Goal: Task Accomplishment & Management: Use online tool/utility

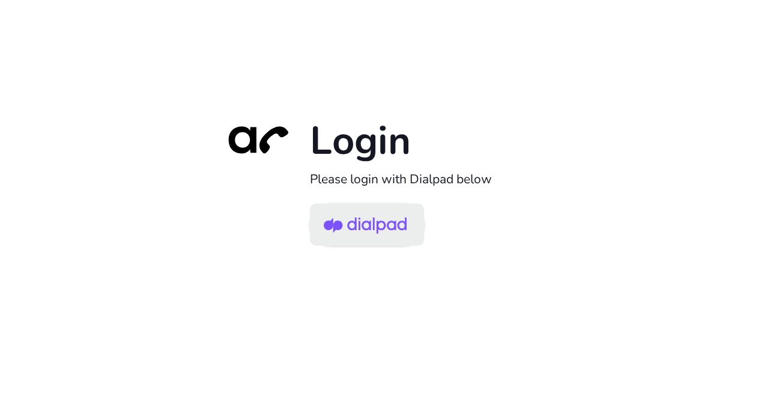
click at [376, 235] on img at bounding box center [365, 225] width 83 height 39
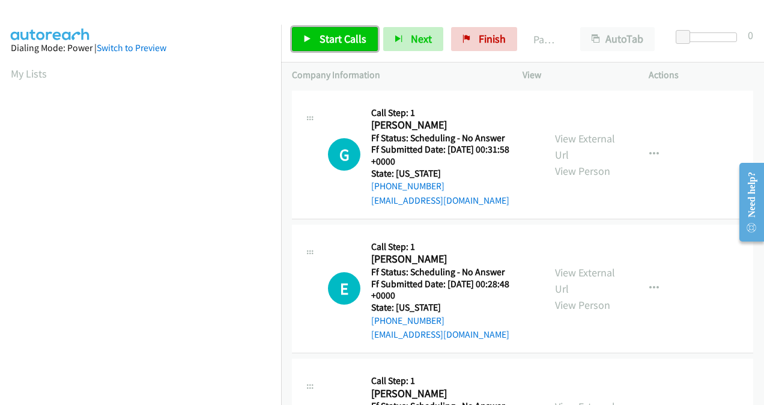
click at [331, 44] on span "Start Calls" at bounding box center [343, 39] width 47 height 14
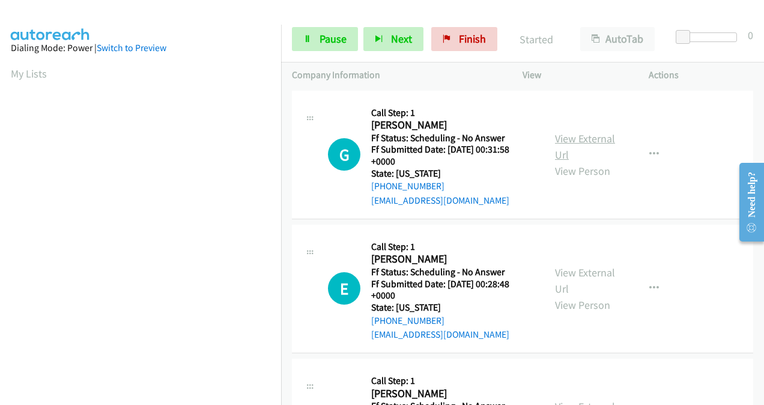
click at [555, 144] on link "View External Url" at bounding box center [585, 147] width 60 height 30
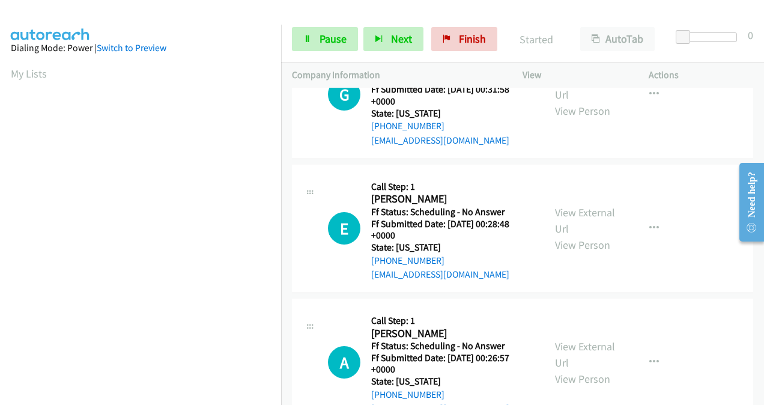
click at [561, 221] on div "View External Url View Person" at bounding box center [585, 228] width 61 height 49
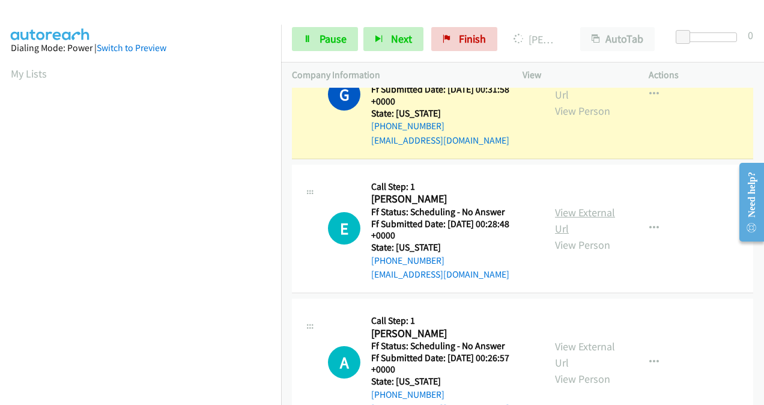
click at [561, 215] on link "View External Url" at bounding box center [585, 221] width 60 height 30
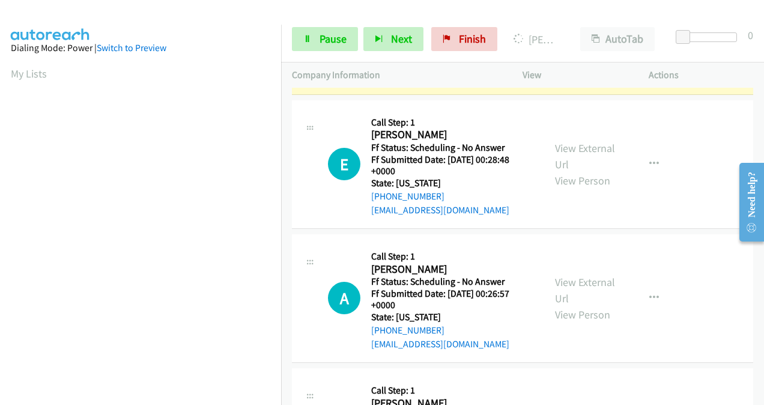
scroll to position [180, 0]
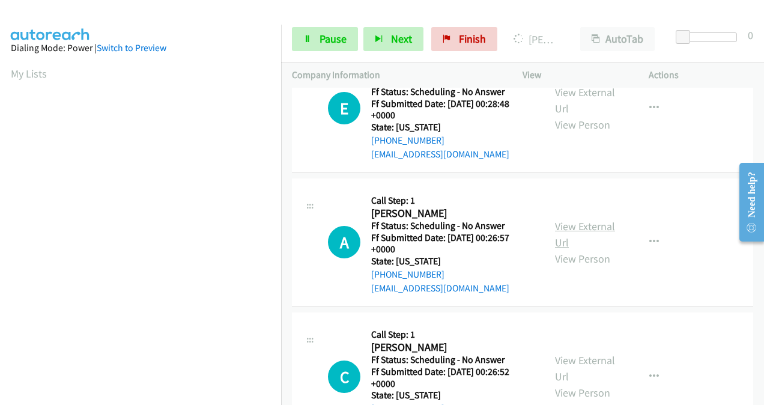
click at [564, 222] on link "View External Url" at bounding box center [585, 234] width 60 height 30
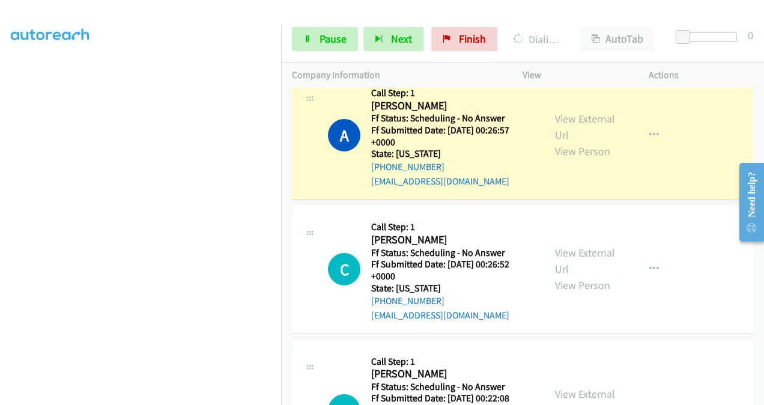
scroll to position [361, 0]
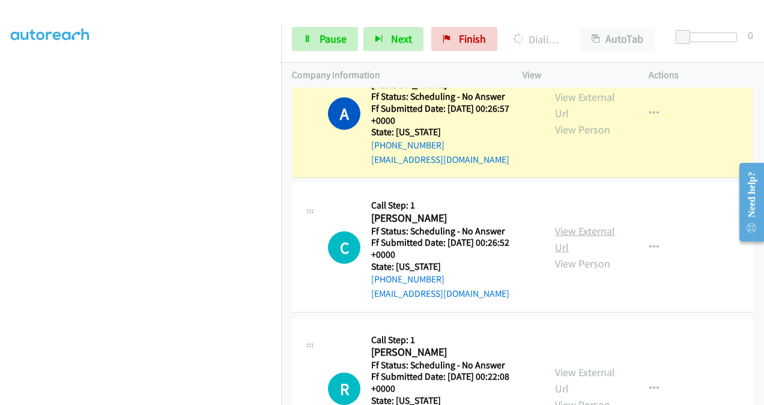
click at [563, 233] on link "View External Url" at bounding box center [585, 239] width 60 height 30
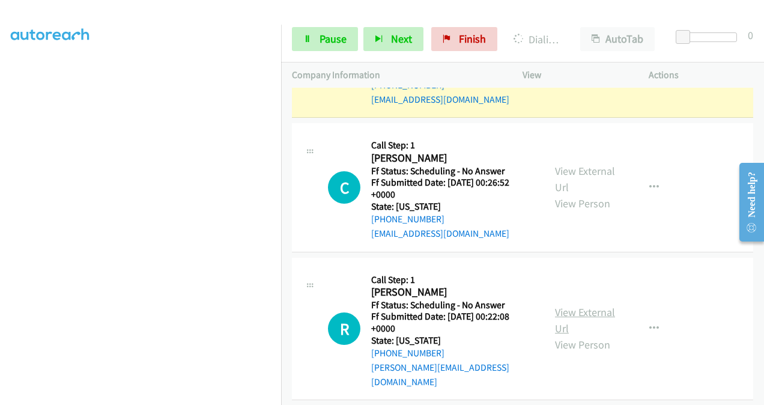
click at [569, 308] on link "View External Url" at bounding box center [585, 320] width 60 height 30
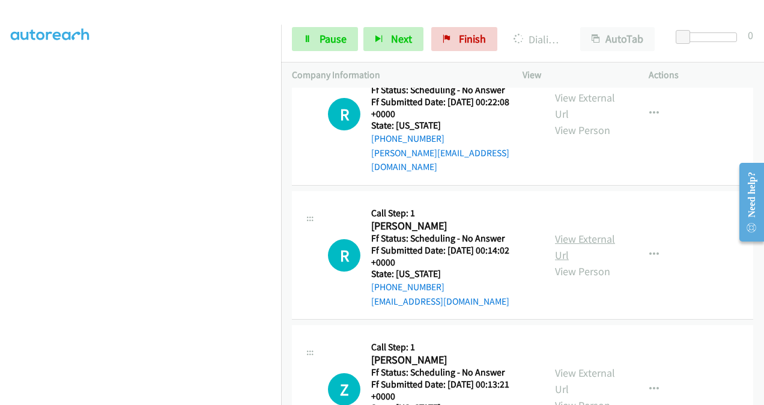
scroll to position [686, 0]
click at [567, 233] on link "View External Url" at bounding box center [585, 248] width 60 height 30
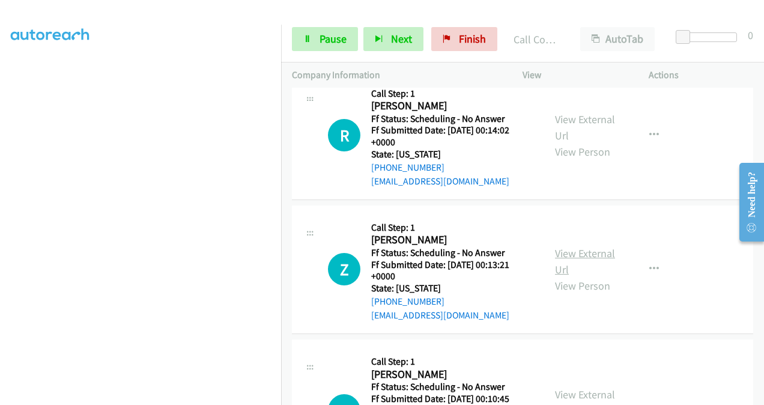
click at [558, 246] on link "View External Url" at bounding box center [585, 261] width 60 height 30
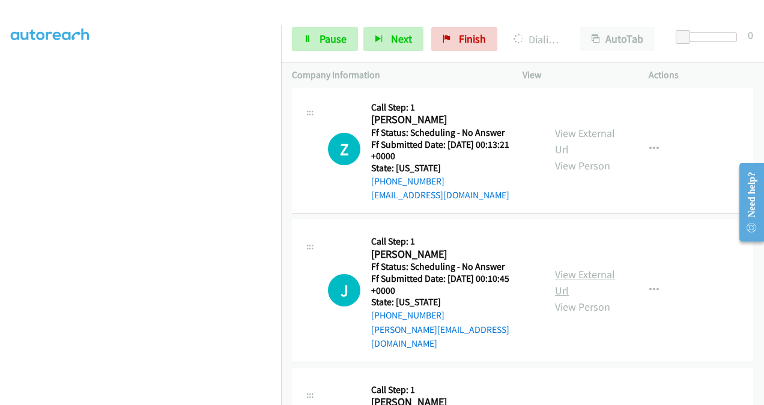
click at [559, 267] on link "View External Url" at bounding box center [585, 282] width 60 height 30
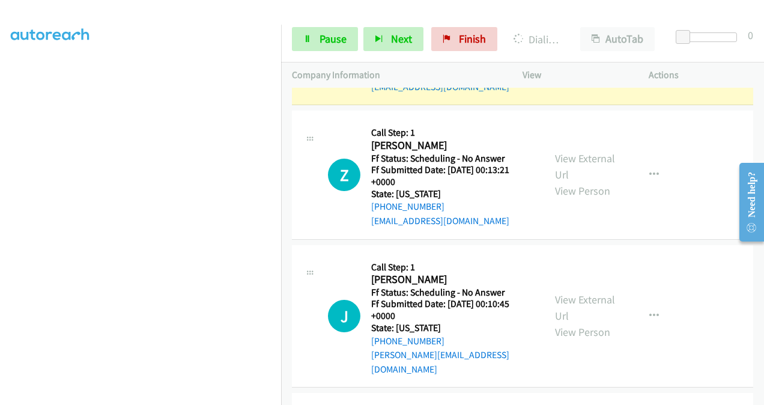
scroll to position [1047, 0]
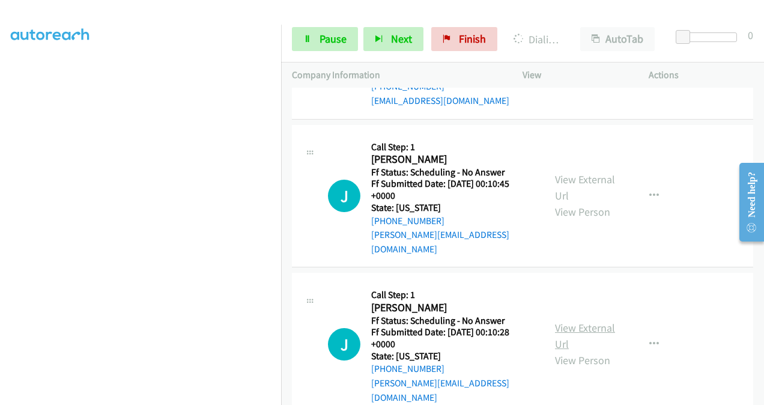
click at [560, 321] on link "View External Url" at bounding box center [585, 336] width 60 height 30
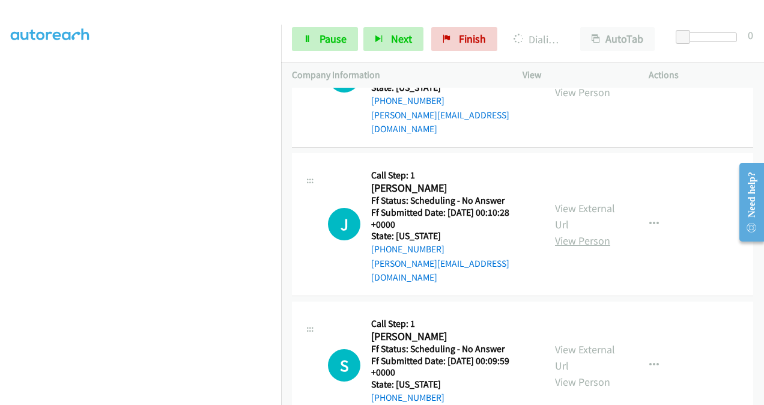
scroll to position [1253, 0]
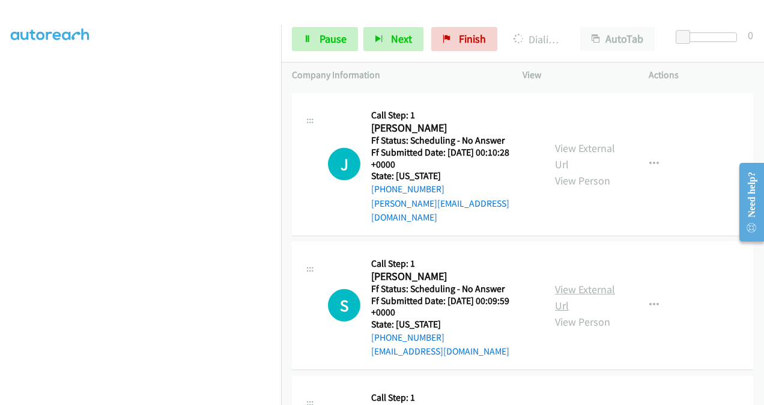
click at [558, 282] on link "View External Url" at bounding box center [585, 297] width 60 height 30
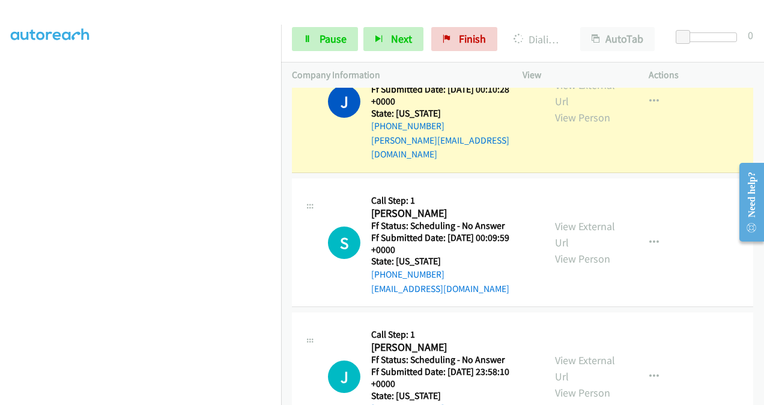
scroll to position [1423, 0]
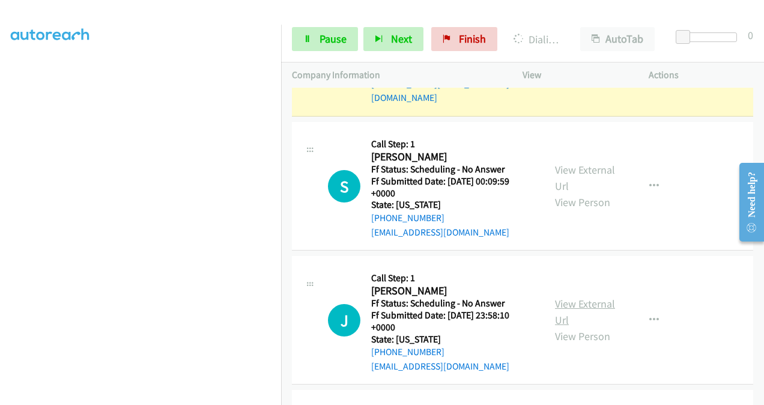
click at [566, 297] on link "View External Url" at bounding box center [585, 312] width 60 height 30
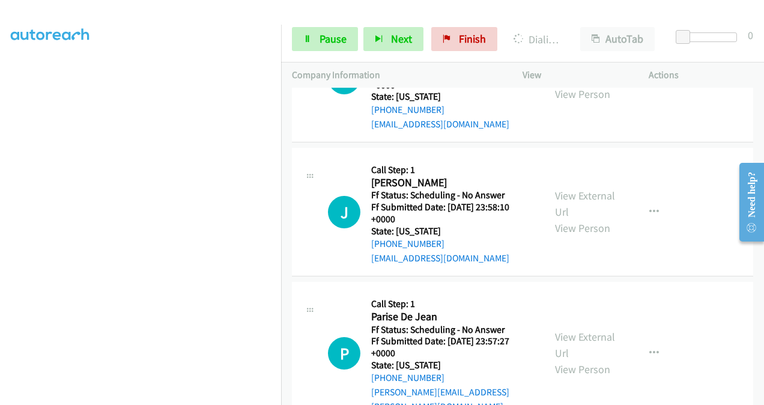
scroll to position [1664, 0]
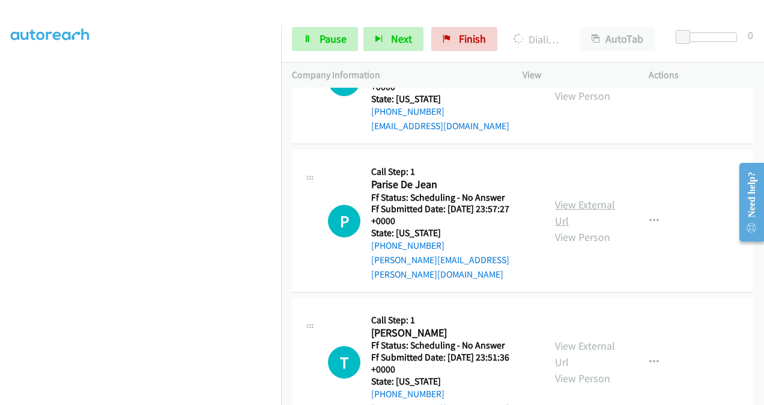
click at [561, 198] on link "View External Url" at bounding box center [585, 213] width 60 height 30
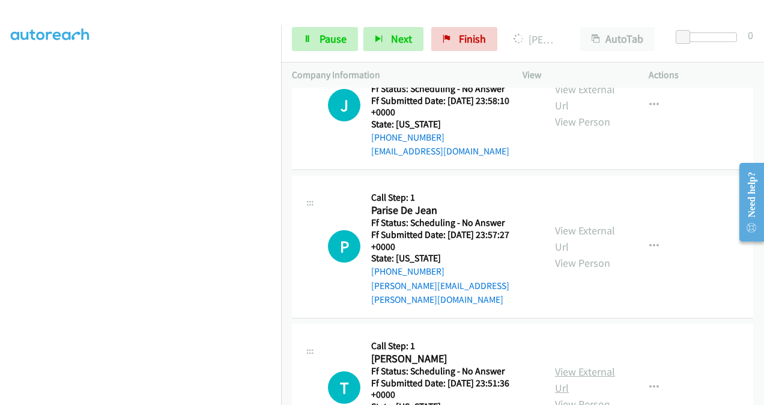
click at [559, 365] on link "View External Url" at bounding box center [585, 380] width 60 height 30
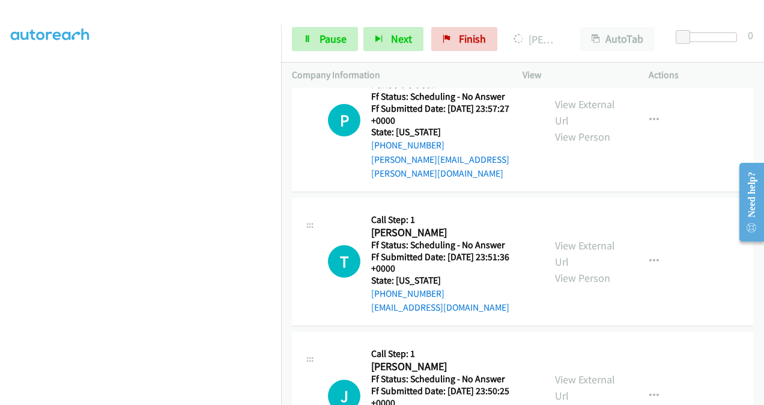
scroll to position [1844, 0]
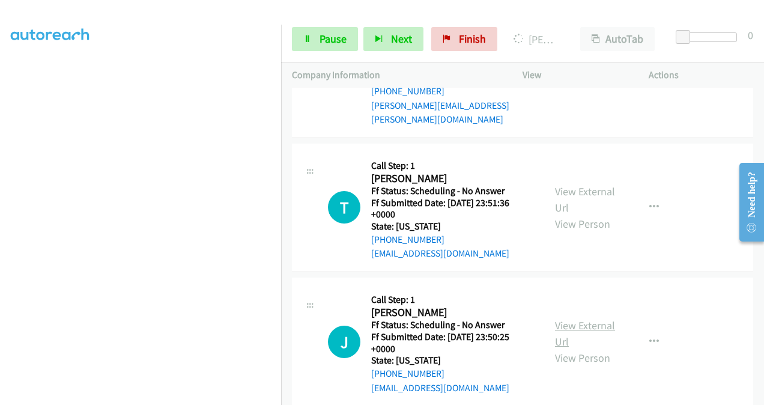
click at [560, 319] on link "View External Url" at bounding box center [585, 334] width 60 height 30
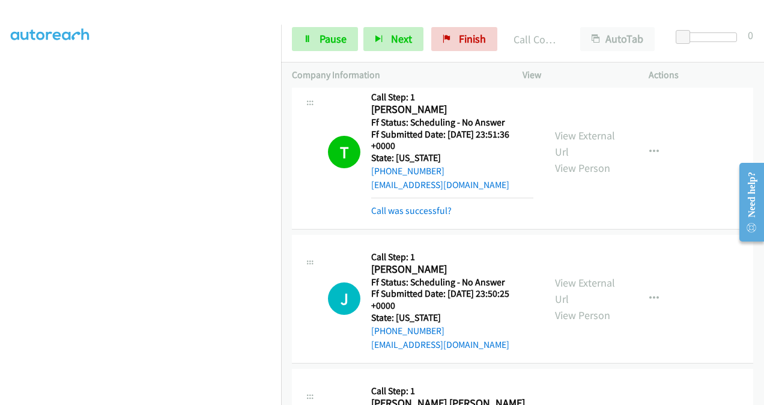
scroll to position [2110, 0]
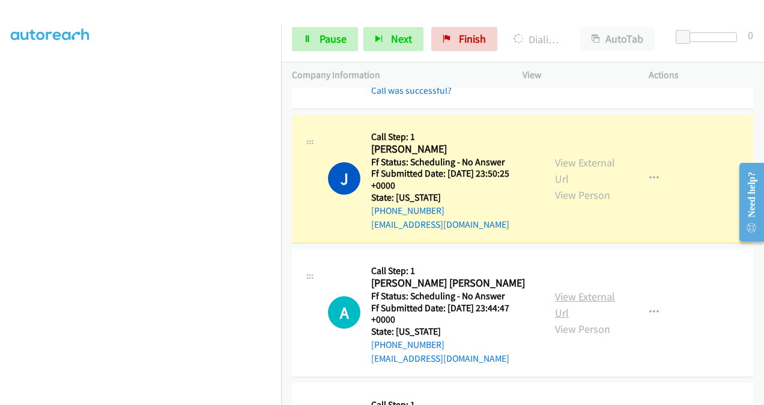
click at [558, 290] on link "View External Url" at bounding box center [585, 305] width 60 height 30
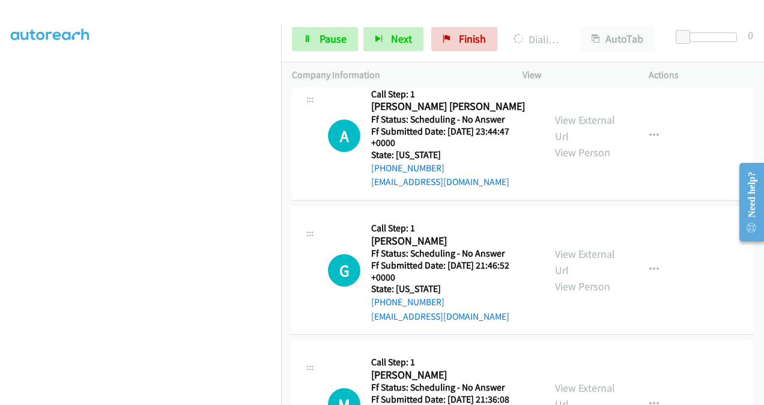
scroll to position [2290, 0]
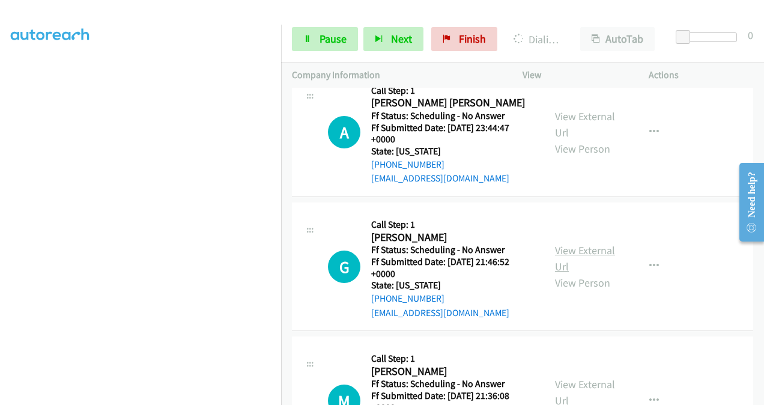
click at [560, 243] on link "View External Url" at bounding box center [585, 258] width 60 height 30
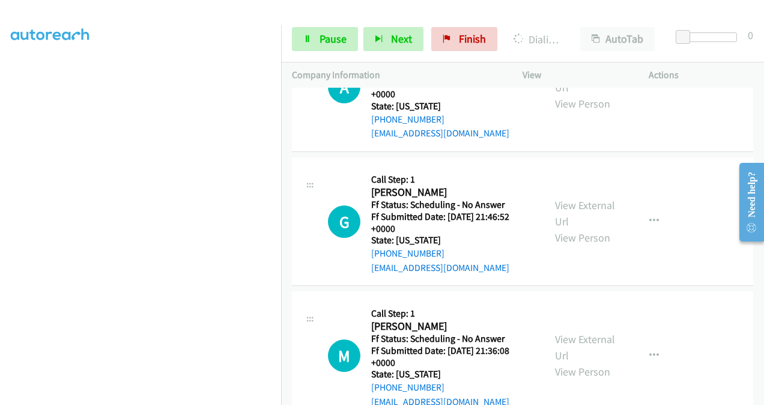
scroll to position [2410, 0]
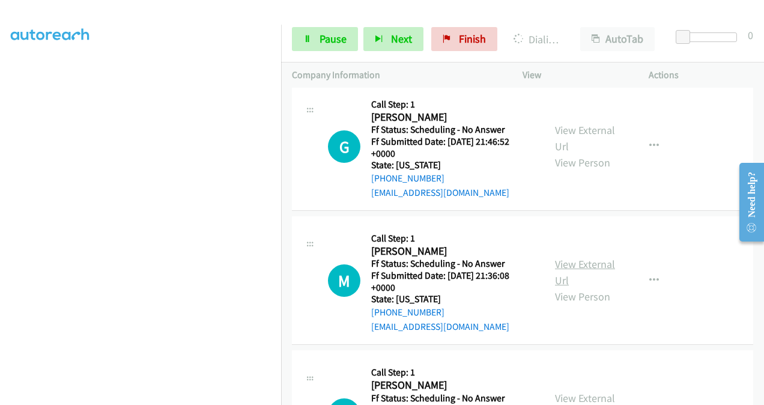
click at [561, 257] on link "View External Url" at bounding box center [585, 272] width 60 height 30
click at [558, 391] on link "View External Url" at bounding box center [585, 406] width 60 height 30
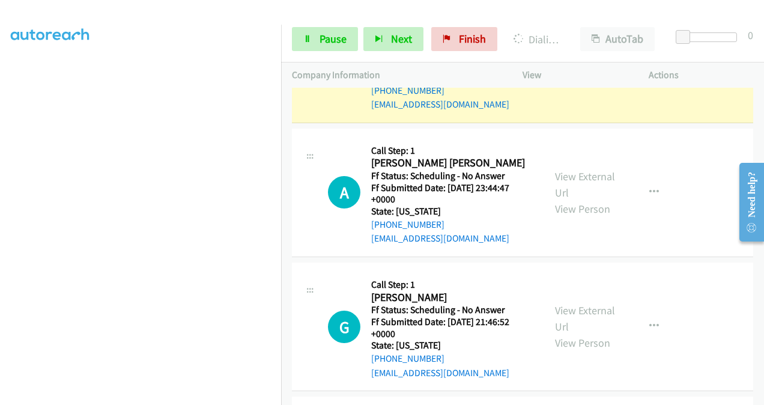
scroll to position [2256, 0]
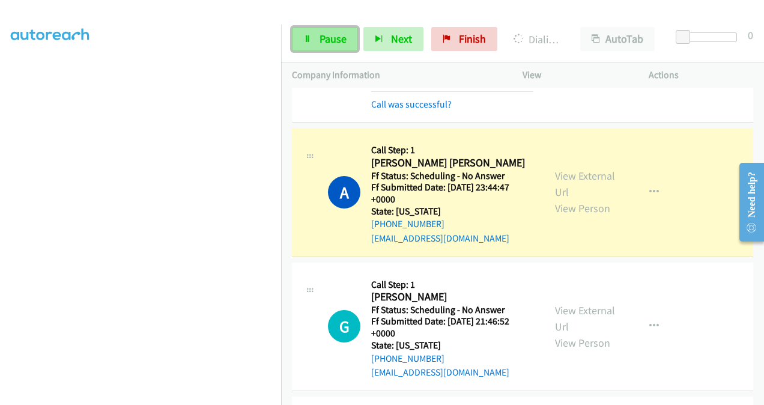
click at [338, 42] on span "Pause" at bounding box center [333, 39] width 27 height 14
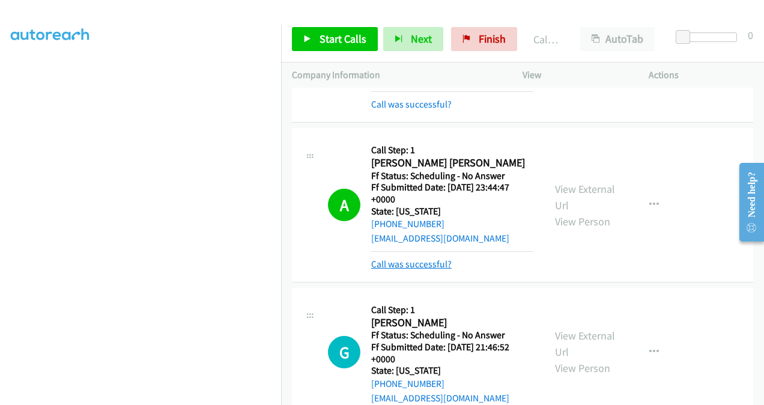
click at [418, 258] on link "Call was successful?" at bounding box center [411, 263] width 81 height 11
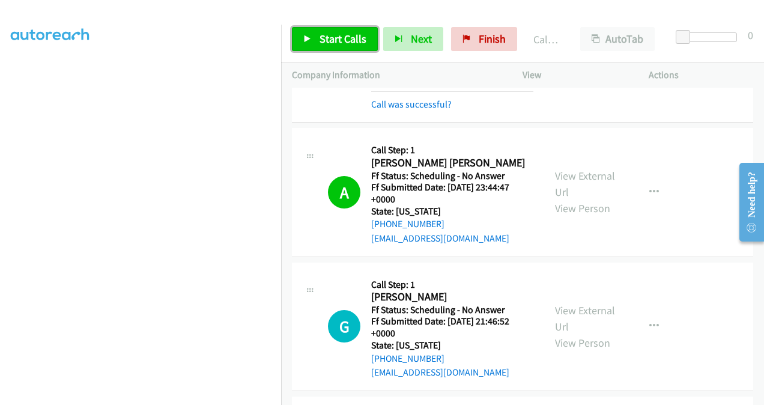
click at [331, 38] on span "Start Calls" at bounding box center [343, 39] width 47 height 14
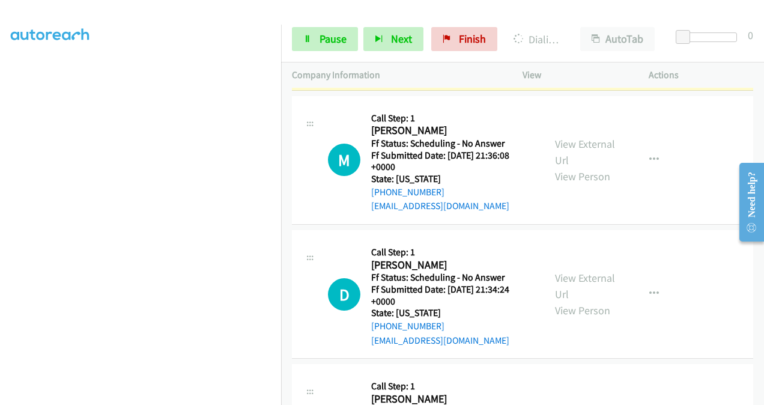
scroll to position [2676, 0]
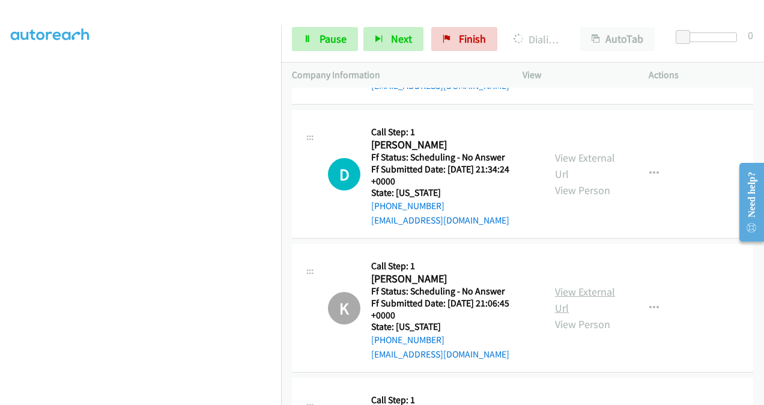
click at [565, 285] on link "View External Url" at bounding box center [585, 300] width 60 height 30
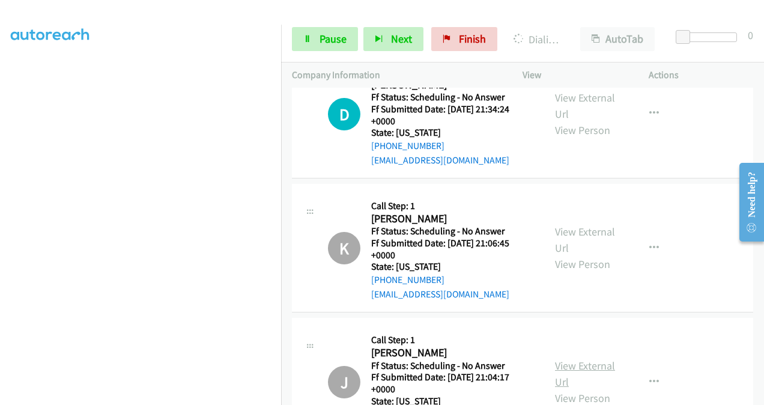
click at [566, 359] on link "View External Url" at bounding box center [585, 374] width 60 height 30
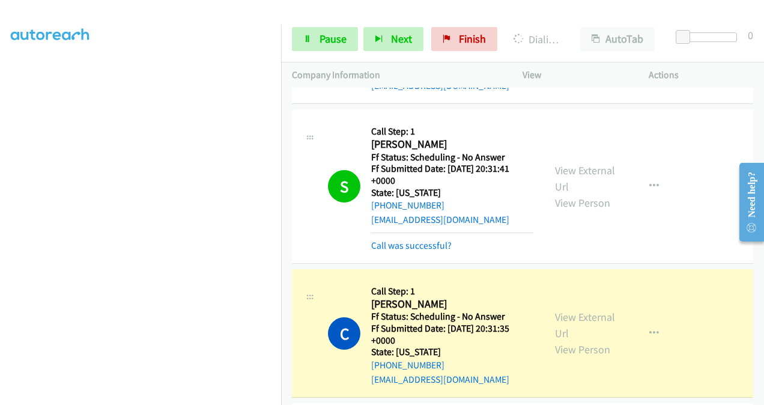
scroll to position [3157, 0]
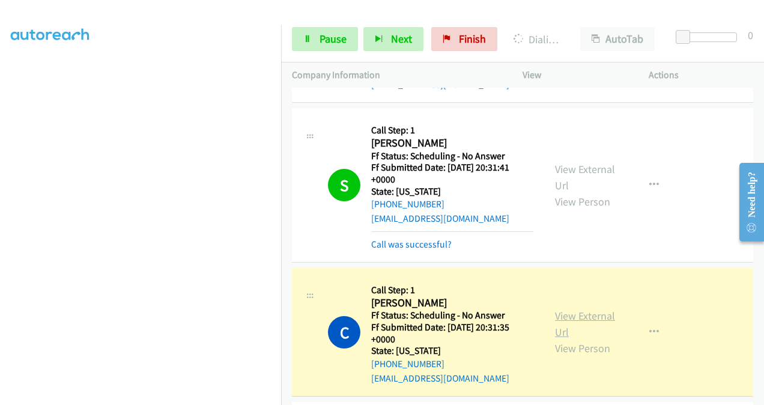
click at [560, 309] on link "View External Url" at bounding box center [585, 324] width 60 height 30
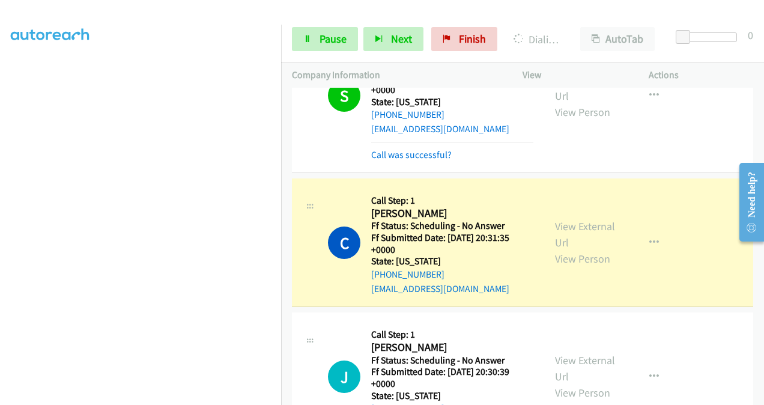
scroll to position [3337, 0]
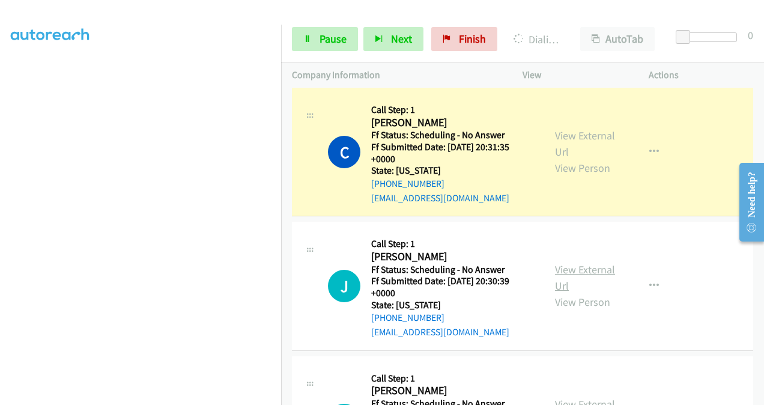
click at [567, 263] on link "View External Url" at bounding box center [585, 278] width 60 height 30
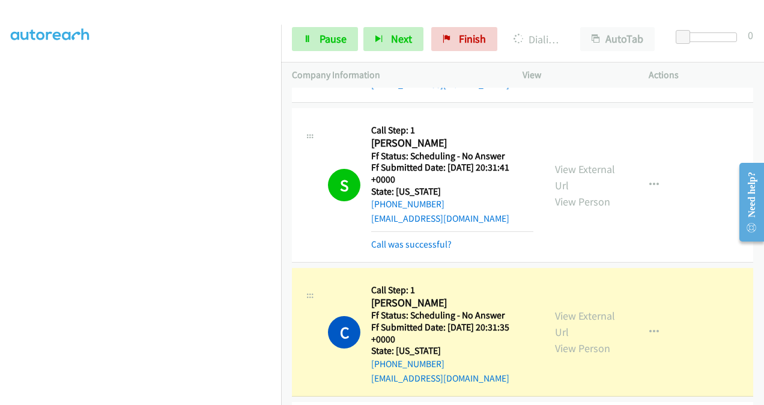
scroll to position [3097, 0]
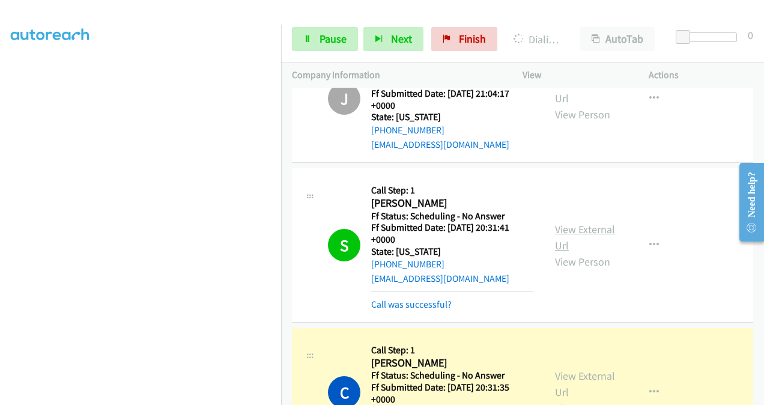
click at [565, 222] on link "View External Url" at bounding box center [585, 237] width 60 height 30
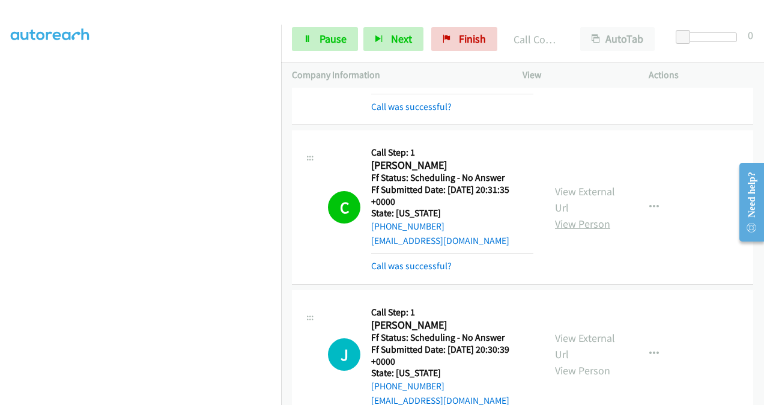
scroll to position [3277, 0]
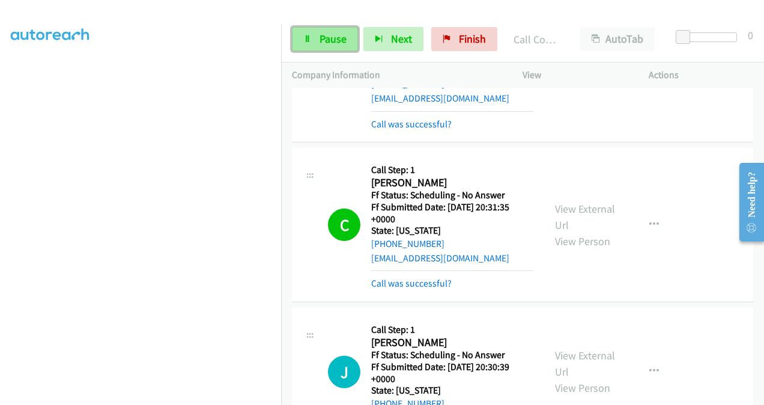
click at [332, 42] on span "Pause" at bounding box center [333, 39] width 27 height 14
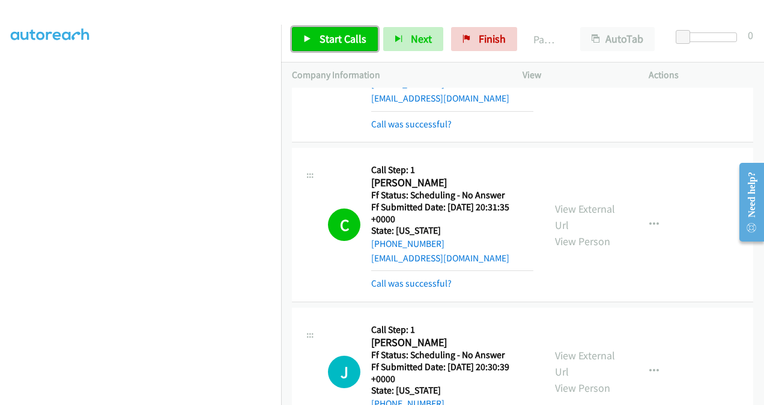
click at [342, 44] on span "Start Calls" at bounding box center [343, 39] width 47 height 14
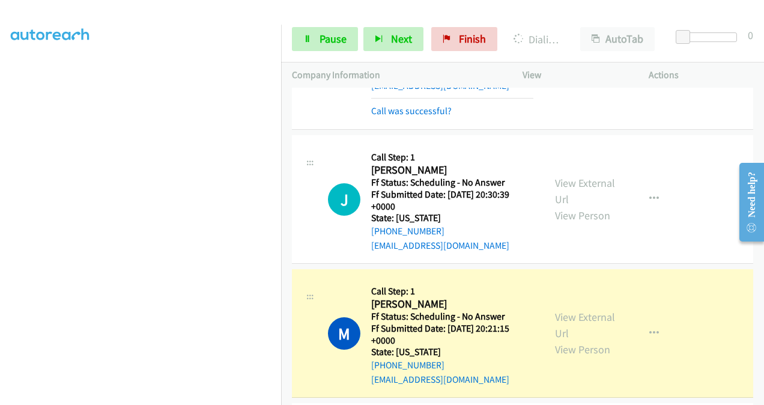
scroll to position [3458, 0]
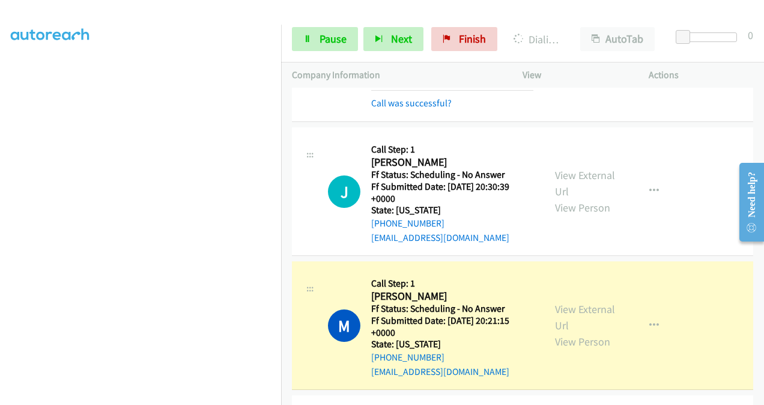
click at [559, 301] on div "View External Url View Person" at bounding box center [585, 325] width 61 height 49
click at [569, 302] on link "View External Url" at bounding box center [585, 317] width 60 height 30
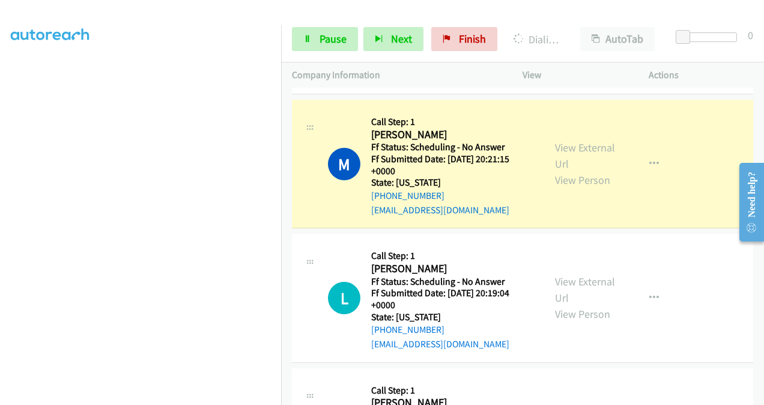
scroll to position [3638, 0]
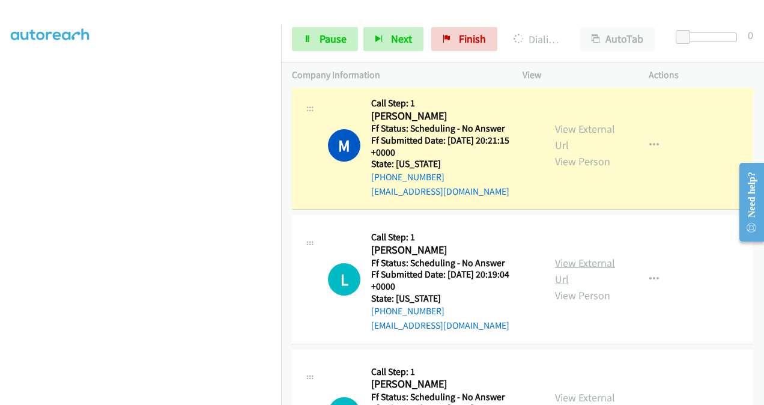
click at [562, 256] on link "View External Url" at bounding box center [585, 271] width 60 height 30
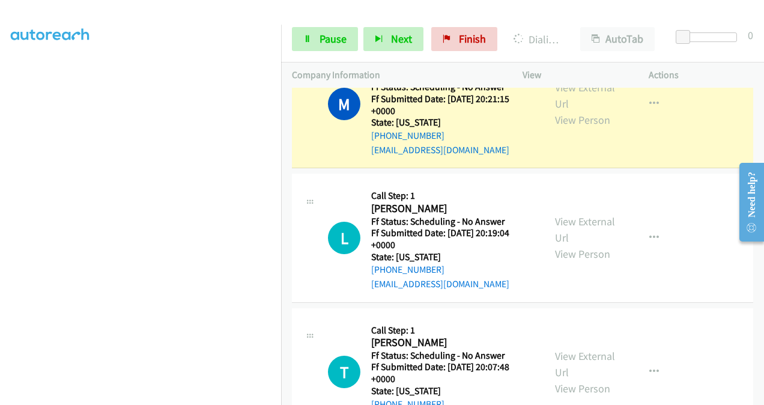
scroll to position [3698, 0]
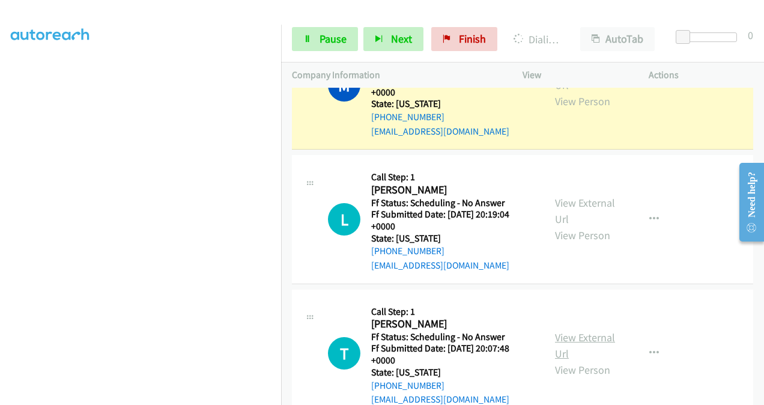
click at [567, 331] on link "View External Url" at bounding box center [585, 346] width 60 height 30
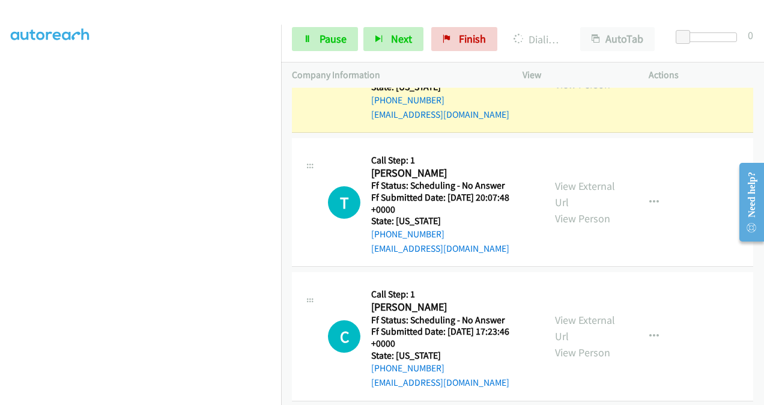
scroll to position [3878, 0]
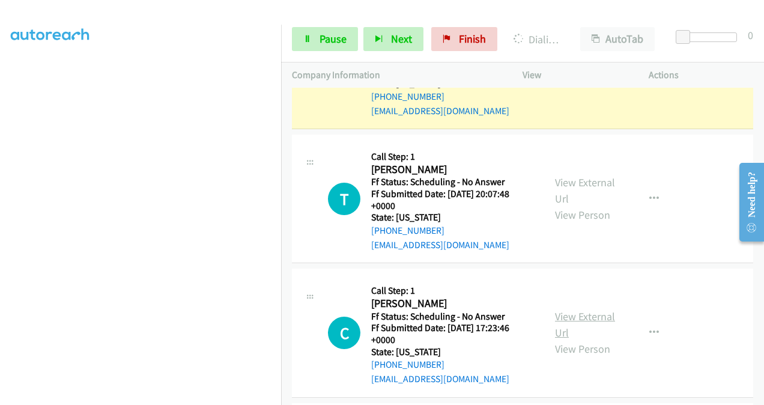
click at [559, 310] on link "View External Url" at bounding box center [585, 325] width 60 height 30
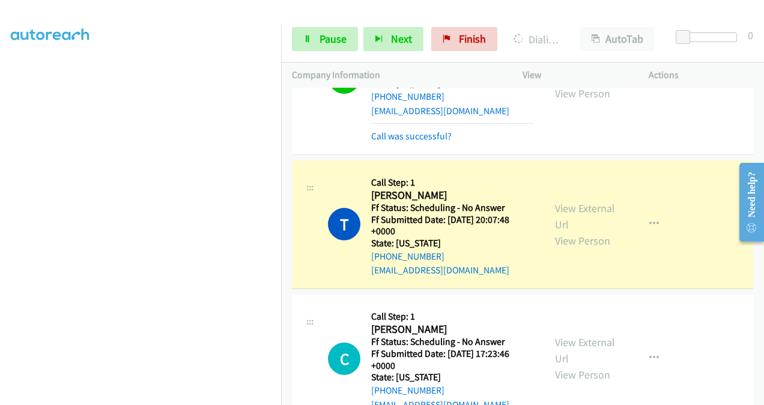
scroll to position [3904, 0]
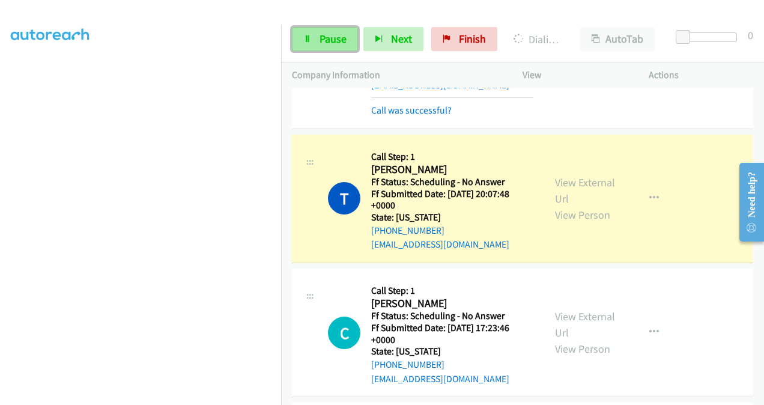
click at [333, 38] on span "Pause" at bounding box center [333, 39] width 27 height 14
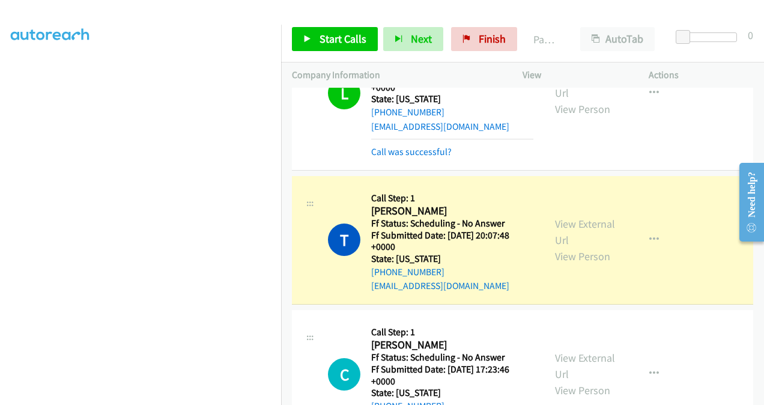
scroll to position [3844, 0]
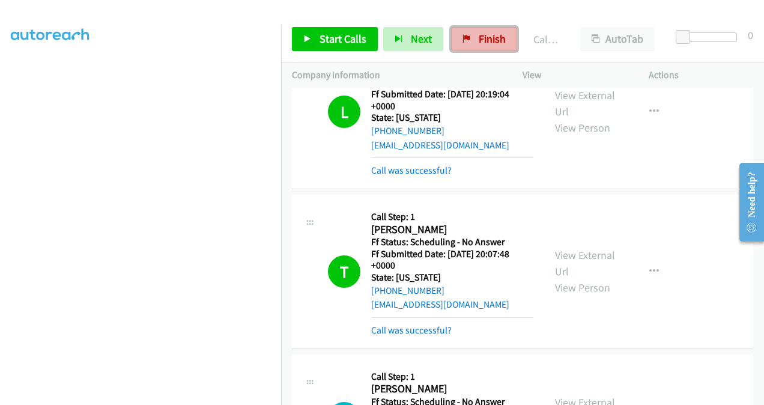
click at [483, 34] on span "Finish" at bounding box center [492, 39] width 27 height 14
